Goal: Information Seeking & Learning: Learn about a topic

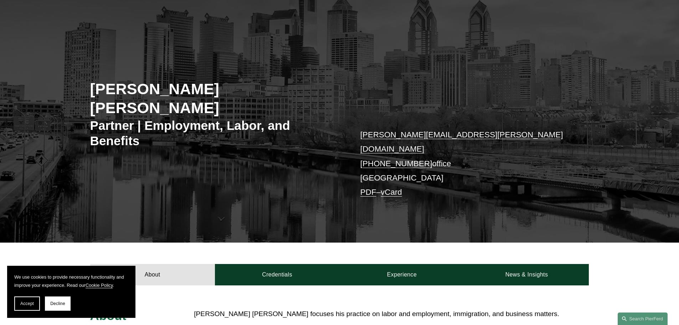
scroll to position [36, 0]
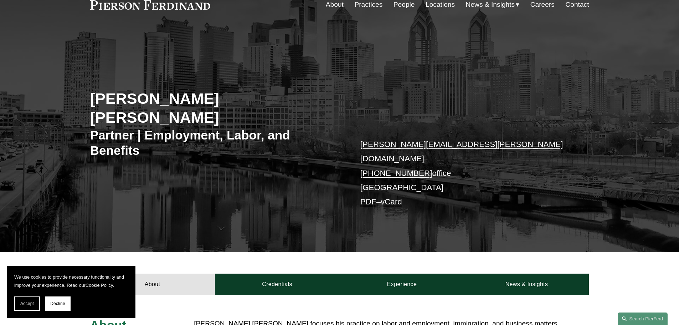
drag, startPoint x: 390, startPoint y: 259, endPoint x: 315, endPoint y: 228, distance: 81.6
click at [391, 273] on link "Experience" at bounding box center [401, 283] width 125 height 21
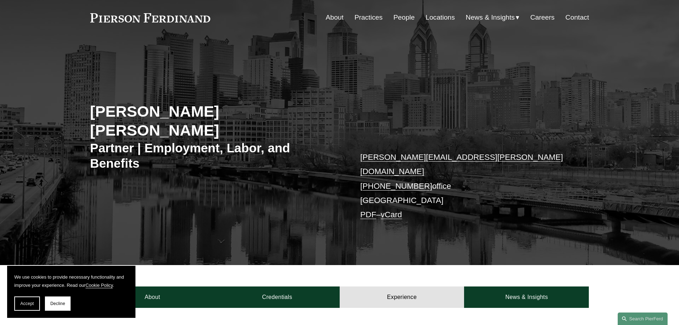
scroll to position [0, 0]
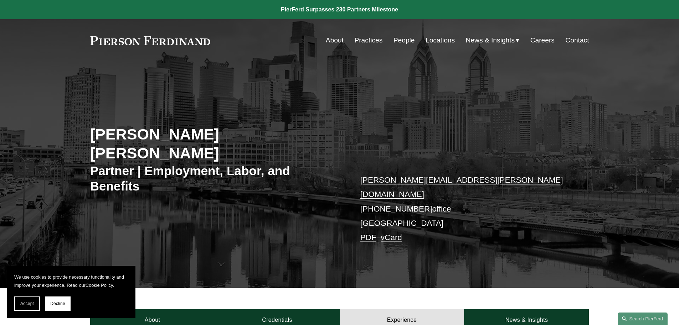
click at [394, 40] on link "People" at bounding box center [403, 40] width 21 height 14
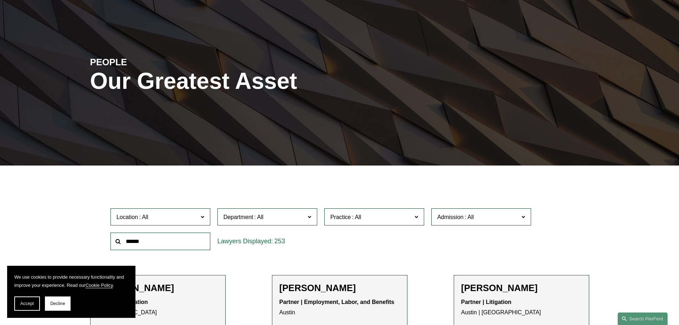
scroll to position [142, 0]
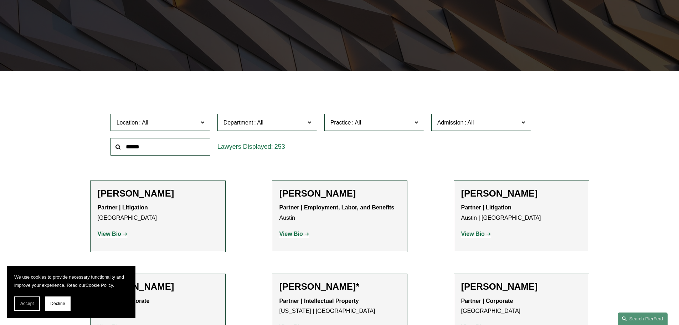
click at [170, 121] on span "Location" at bounding box center [157, 123] width 82 height 10
click at [0, 0] on link "Wilmington" at bounding box center [0, 0] width 0 height 0
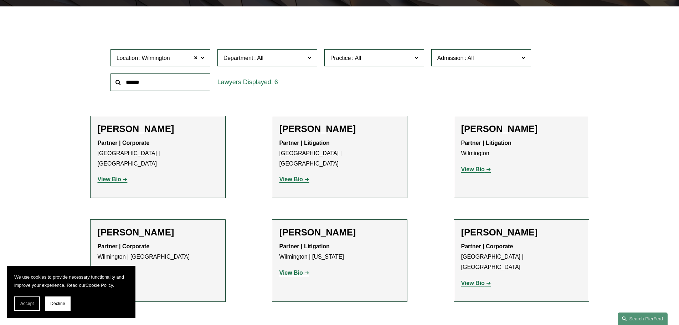
scroll to position [214, 0]
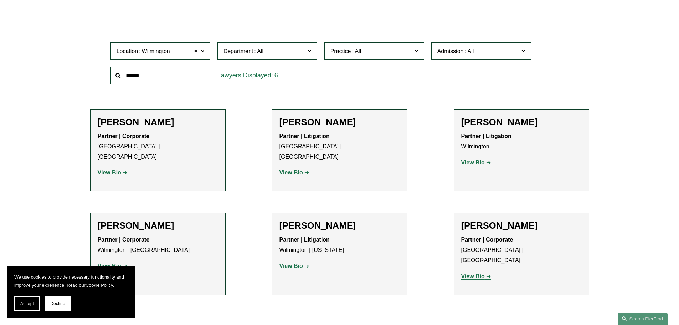
click at [295, 263] on strong "View Bio" at bounding box center [291, 266] width 24 height 6
click at [114, 263] on strong "View Bio" at bounding box center [110, 266] width 24 height 6
click at [478, 166] on p "View Bio" at bounding box center [521, 162] width 120 height 10
click at [473, 166] on p "View Bio" at bounding box center [521, 162] width 120 height 10
click at [470, 159] on p "View Bio" at bounding box center [521, 162] width 120 height 10
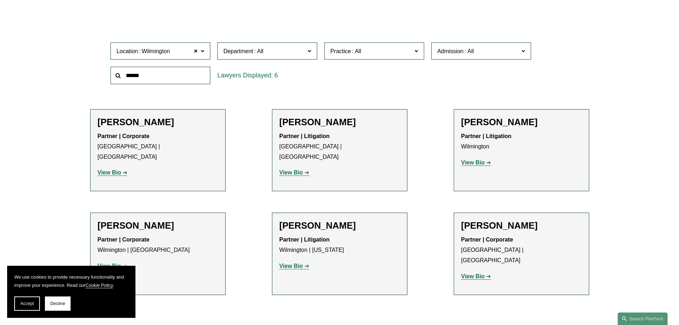
click at [471, 160] on strong "View Bio" at bounding box center [473, 162] width 24 height 6
click at [471, 273] on strong "View Bio" at bounding box center [473, 276] width 24 height 6
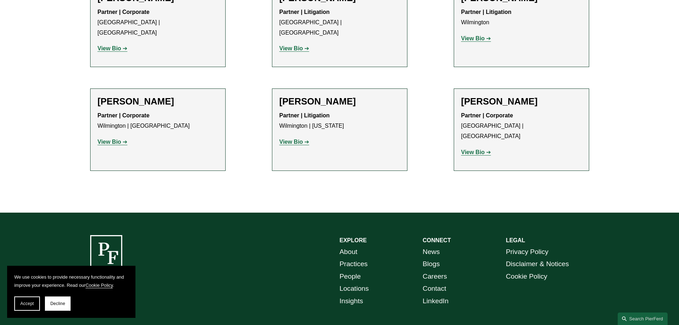
scroll to position [297, 0]
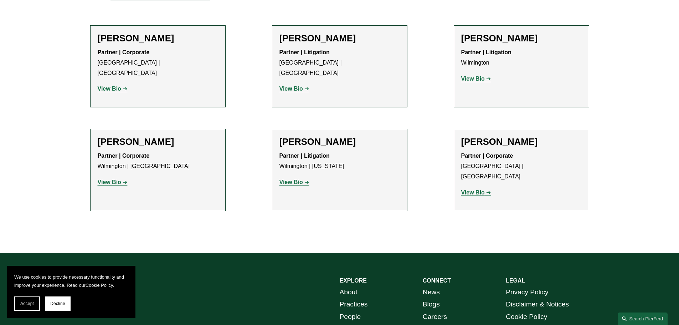
click at [115, 85] on strong "View Bio" at bounding box center [110, 88] width 24 height 6
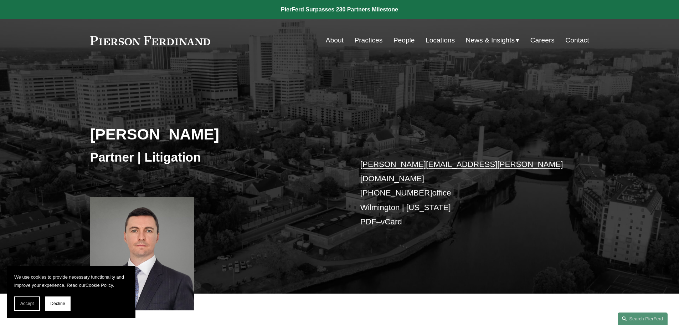
scroll to position [142, 0]
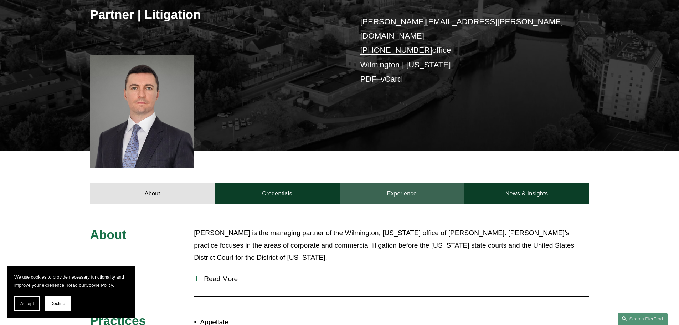
click at [395, 185] on link "Experience" at bounding box center [401, 193] width 125 height 21
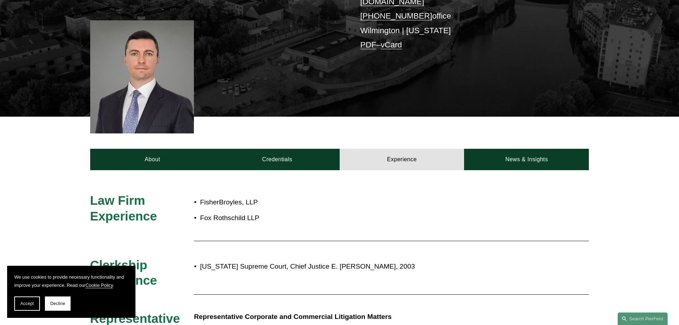
scroll to position [107, 0]
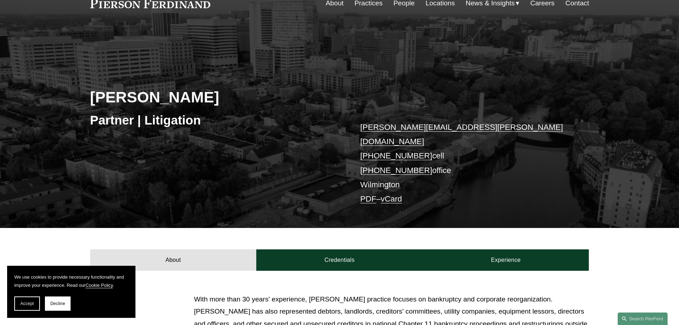
scroll to position [142, 0]
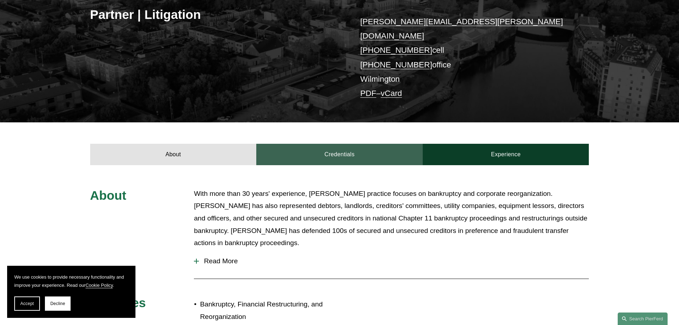
click at [267, 144] on link "Credentials" at bounding box center [339, 154] width 166 height 21
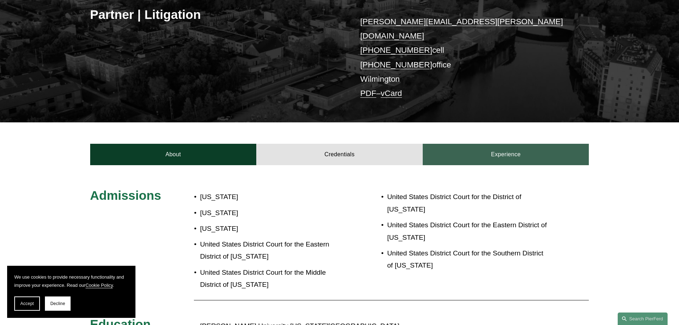
click at [508, 154] on link "Experience" at bounding box center [505, 154] width 166 height 21
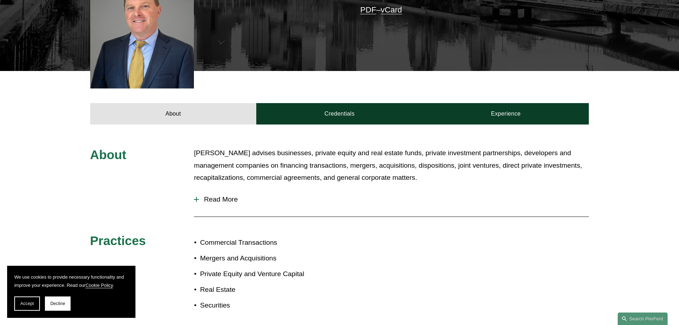
scroll to position [214, 0]
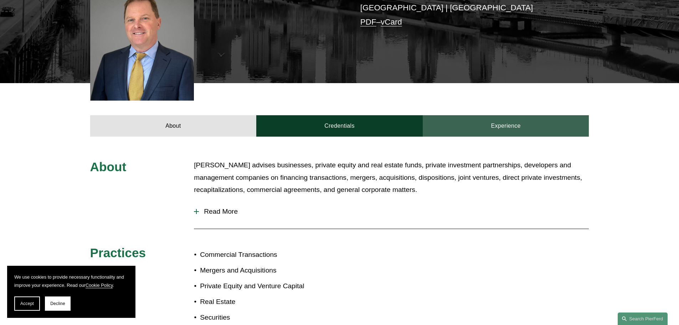
click at [504, 116] on link "Experience" at bounding box center [505, 125] width 166 height 21
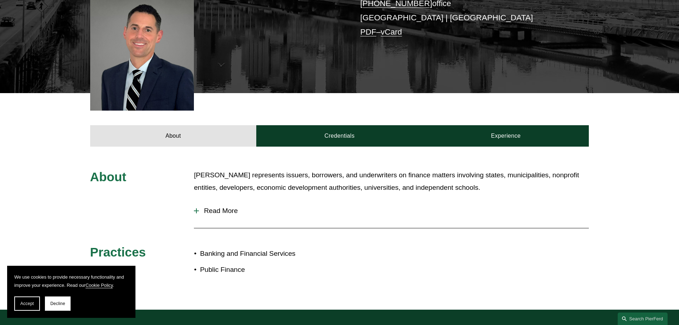
scroll to position [214, 0]
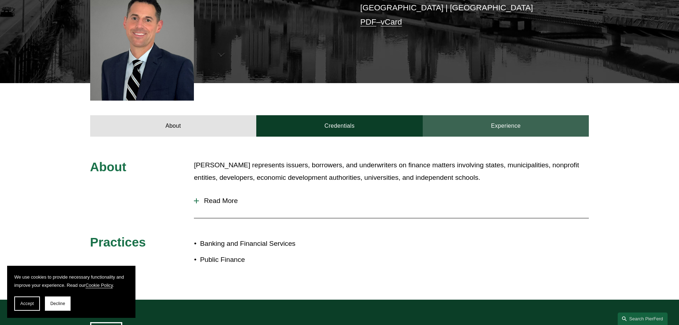
click at [478, 121] on link "Experience" at bounding box center [505, 125] width 166 height 21
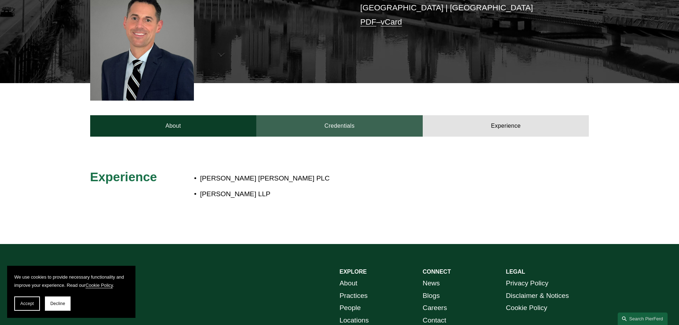
click at [296, 115] on link "Credentials" at bounding box center [339, 125] width 166 height 21
